Goal: Task Accomplishment & Management: Complete application form

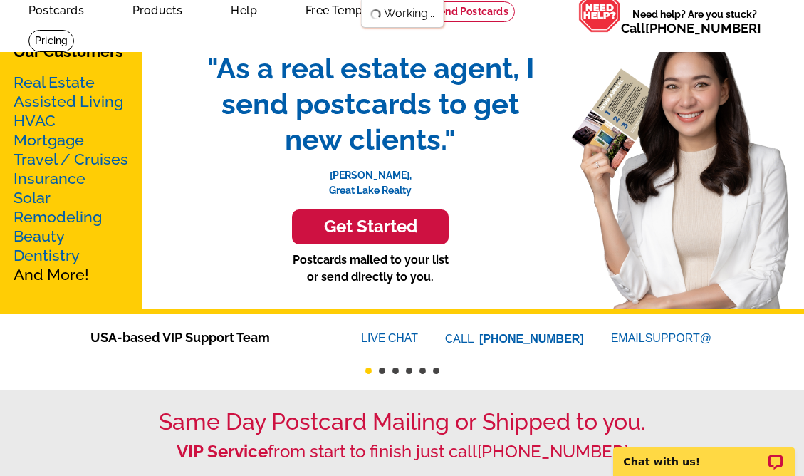
scroll to position [242, 0]
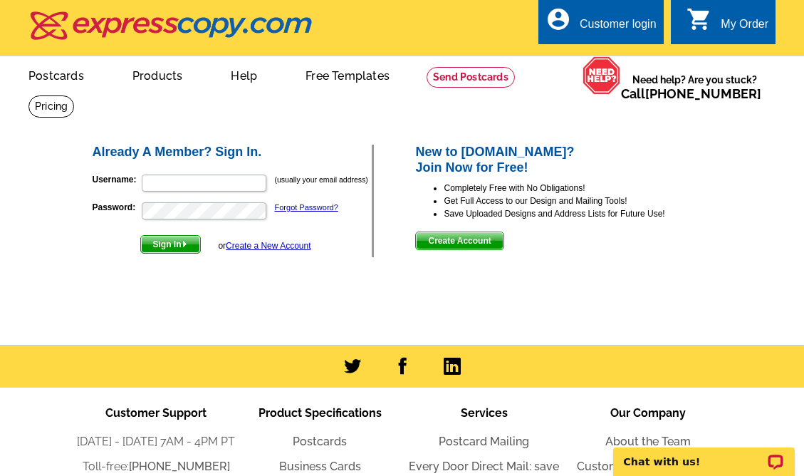
click at [452, 232] on span "Create Account" at bounding box center [459, 240] width 87 height 17
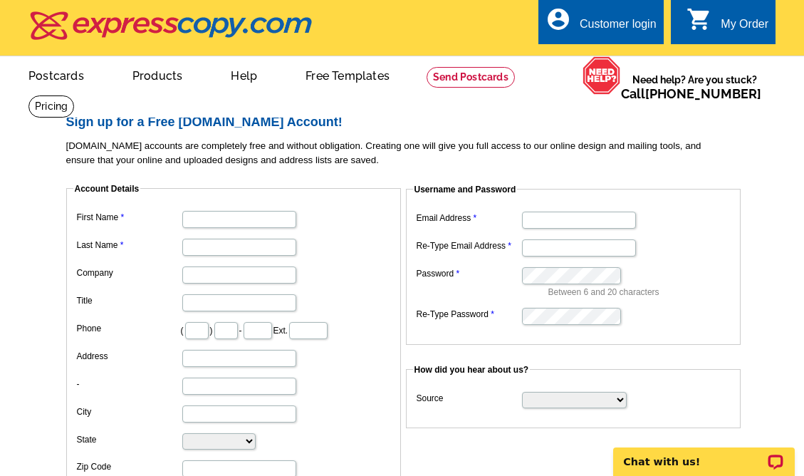
click at [235, 227] on dl "First Name Last Name Company Title Phone ( ) - Ext. Address - City State Alabam…" at bounding box center [233, 356] width 321 height 299
type input "Jennifer"
type input "Insisoulath"
type input "D"
type input "E"
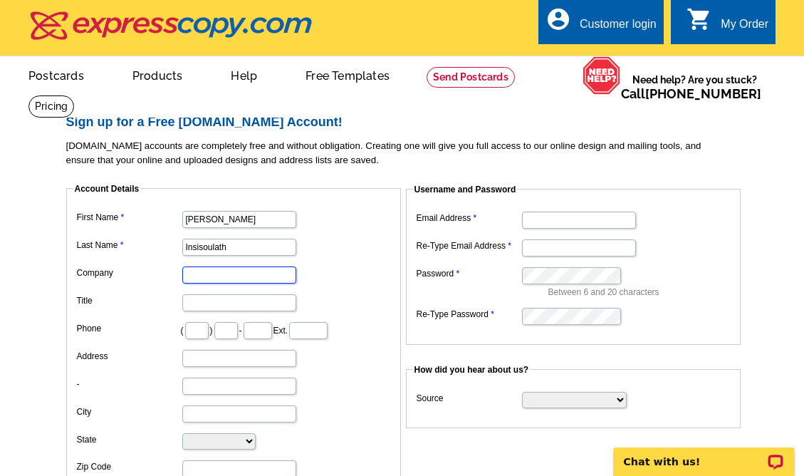
type input "D"
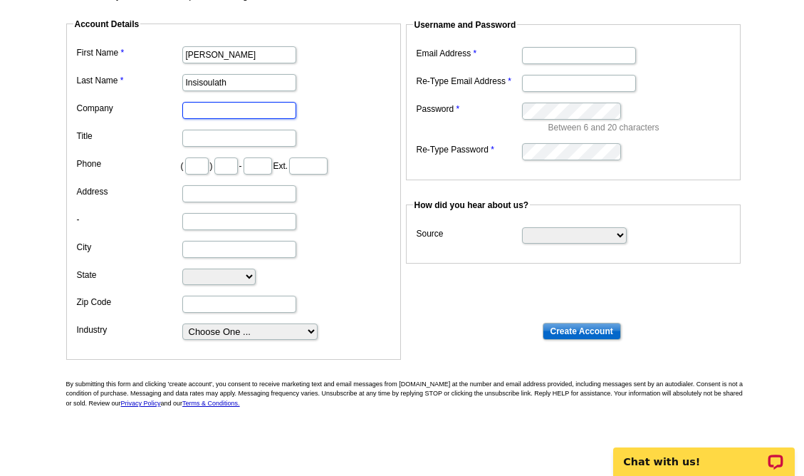
scroll to position [166, 0]
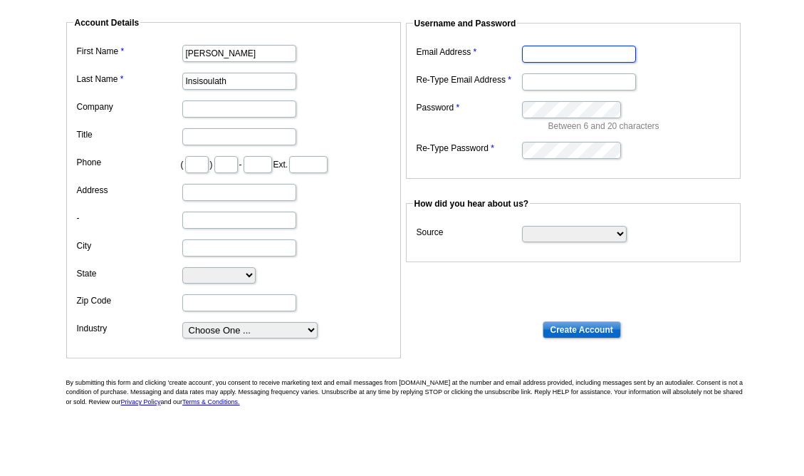
type input "jennifer@themillennialagent.com"
click at [591, 134] on dl "Email Address jennifer@themillennialagent.com Re-Type Email Address jennifer@th…" at bounding box center [573, 101] width 321 height 118
click at [509, 152] on dd at bounding box center [573, 149] width 321 height 22
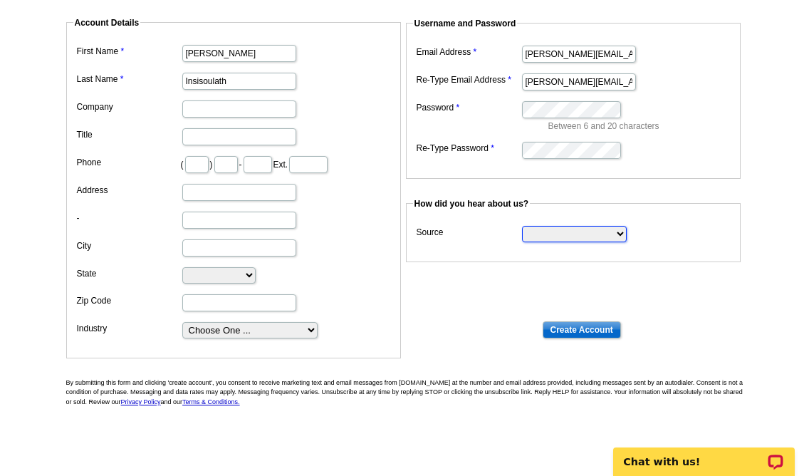
select select "other"
click at [583, 326] on input "Create Account" at bounding box center [582, 329] width 78 height 17
